Goal: Task Accomplishment & Management: Complete application form

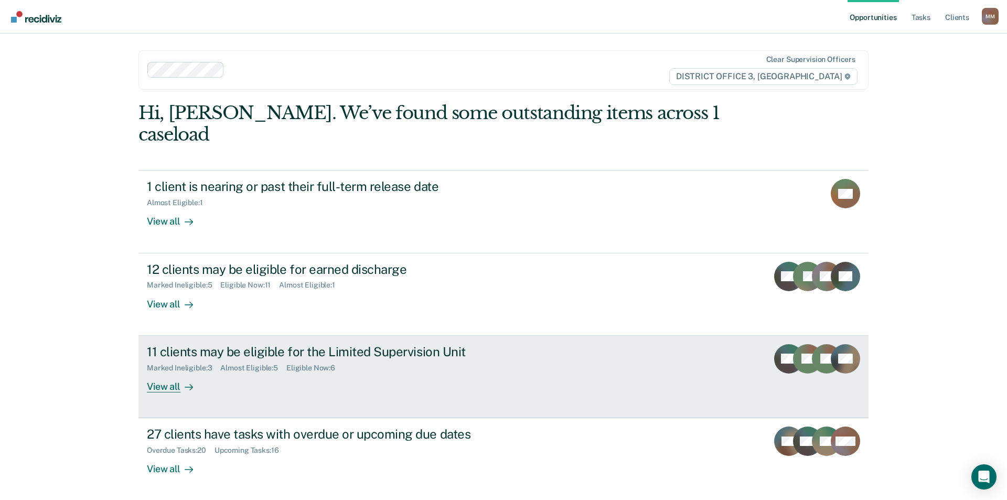
click at [158, 372] on div "View all" at bounding box center [176, 382] width 59 height 20
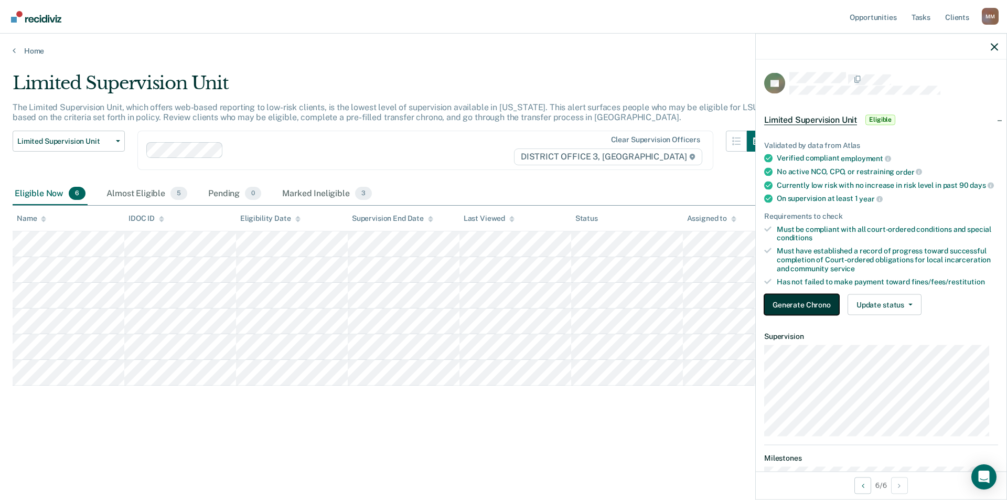
click at [817, 314] on button "Generate Chrono" at bounding box center [801, 304] width 75 height 21
